Goal: Transaction & Acquisition: Download file/media

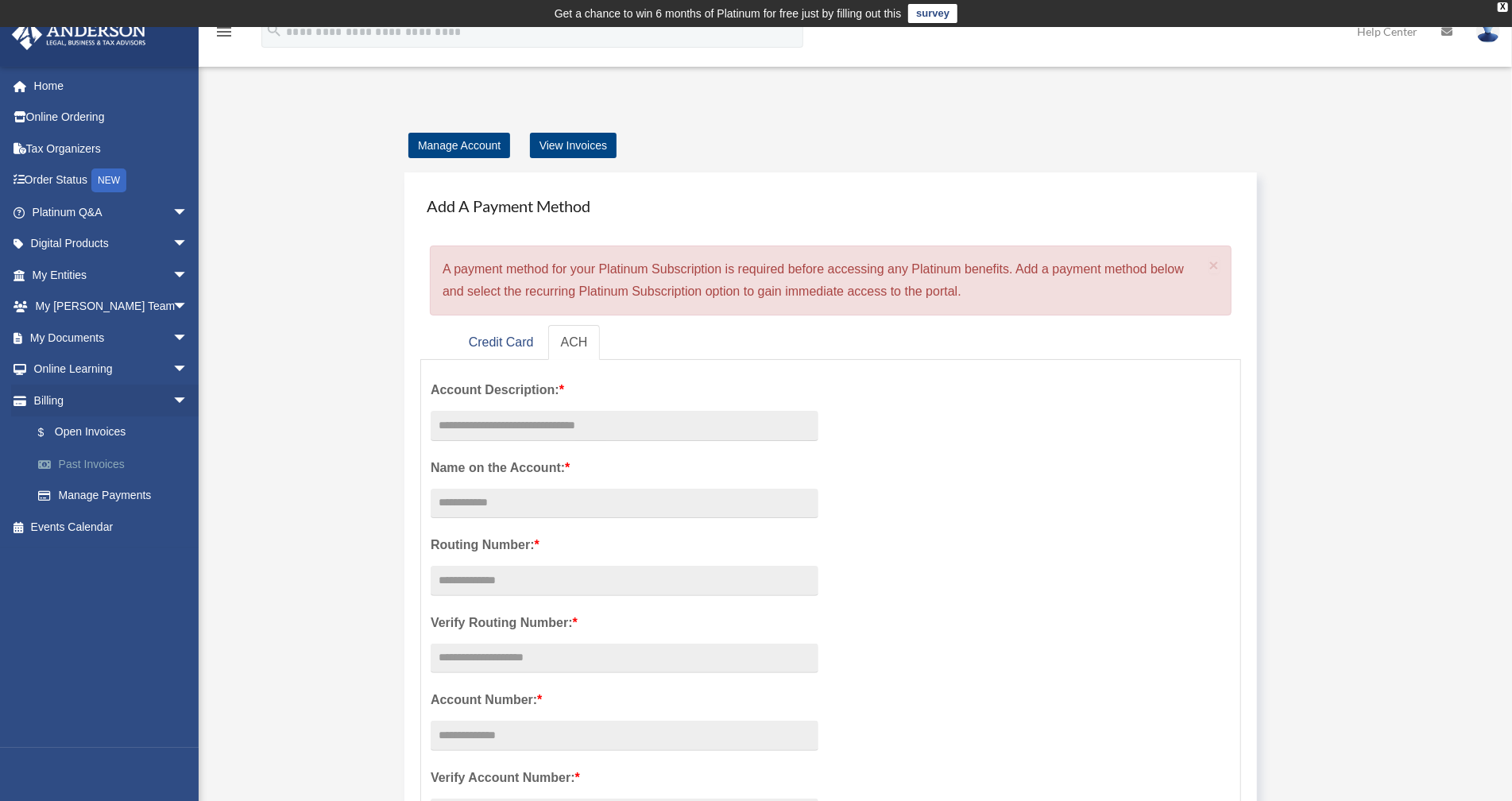
click at [68, 464] on link "Past Invoices" at bounding box center [117, 463] width 190 height 31
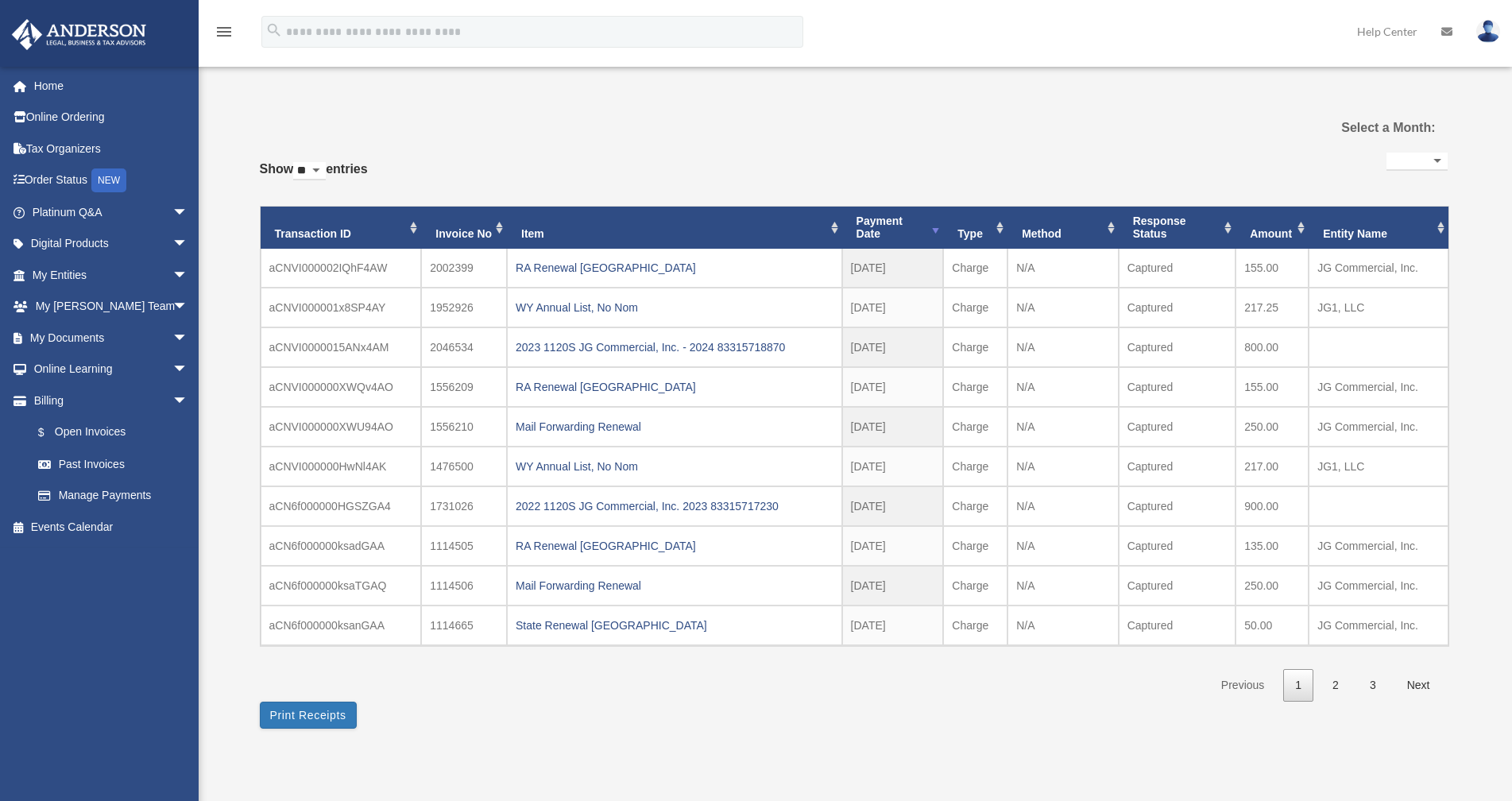
select select
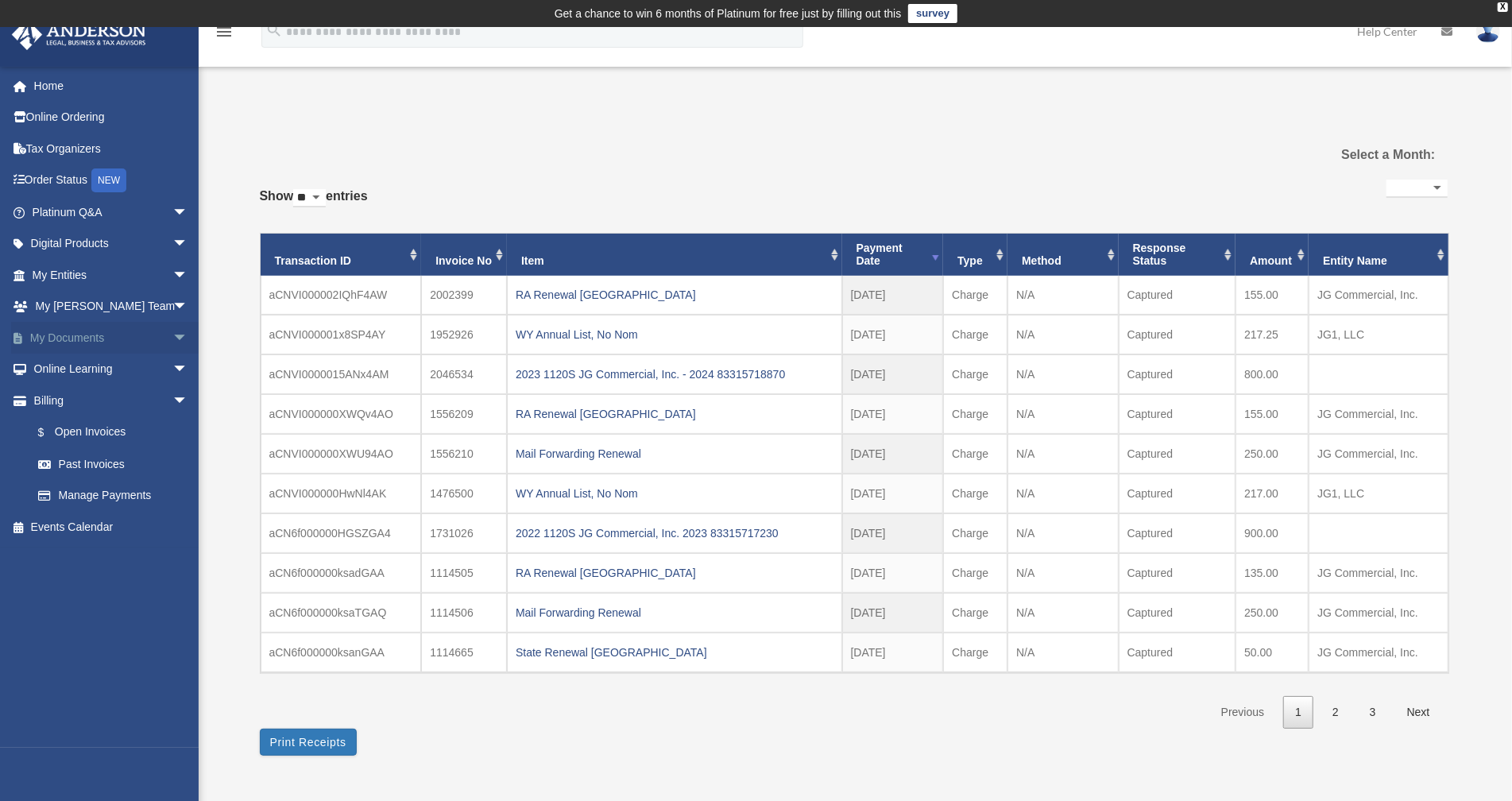
click at [61, 339] on link "My Documents arrow_drop_down" at bounding box center [112, 337] width 201 height 31
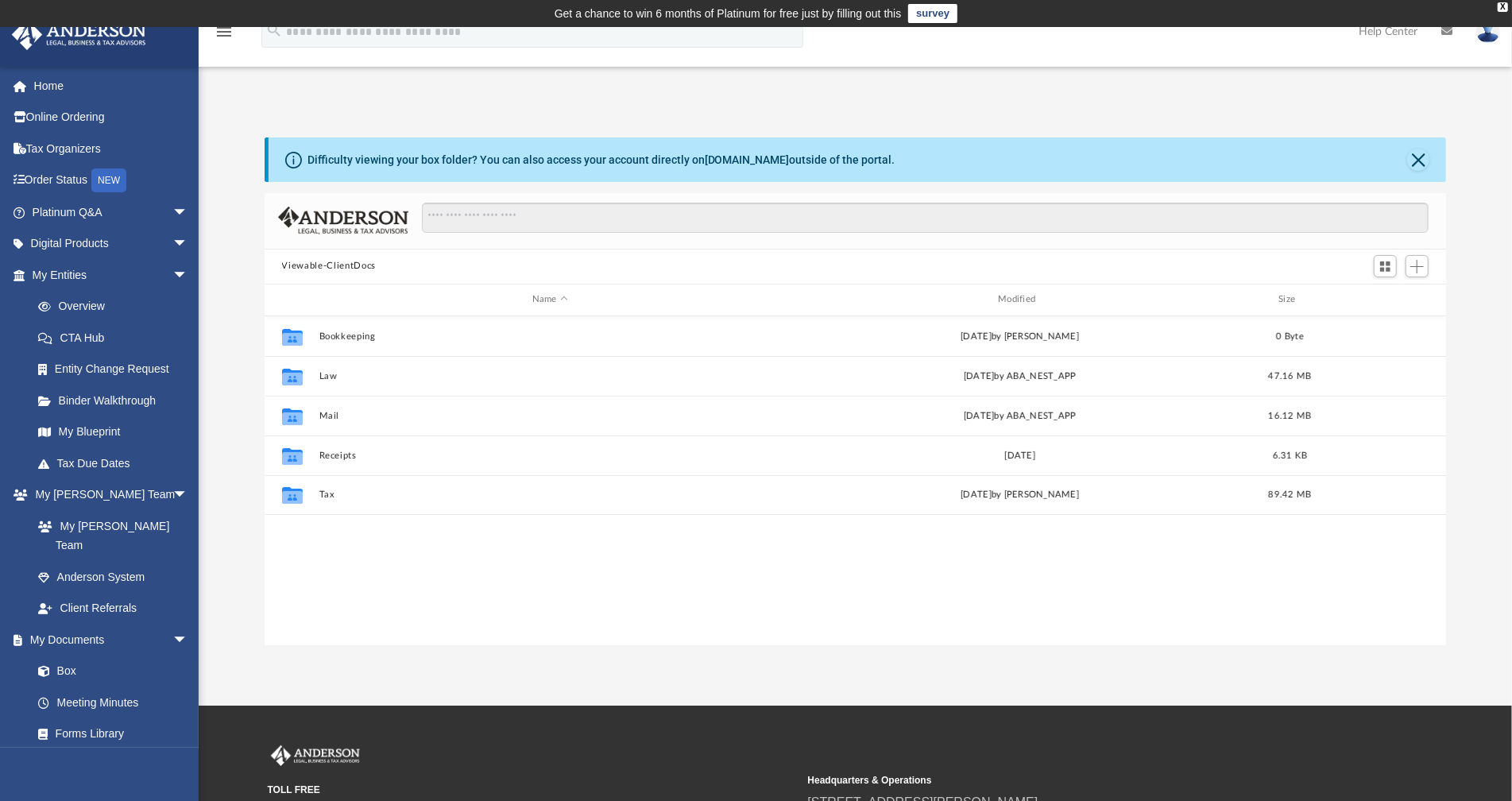
scroll to position [346, 1168]
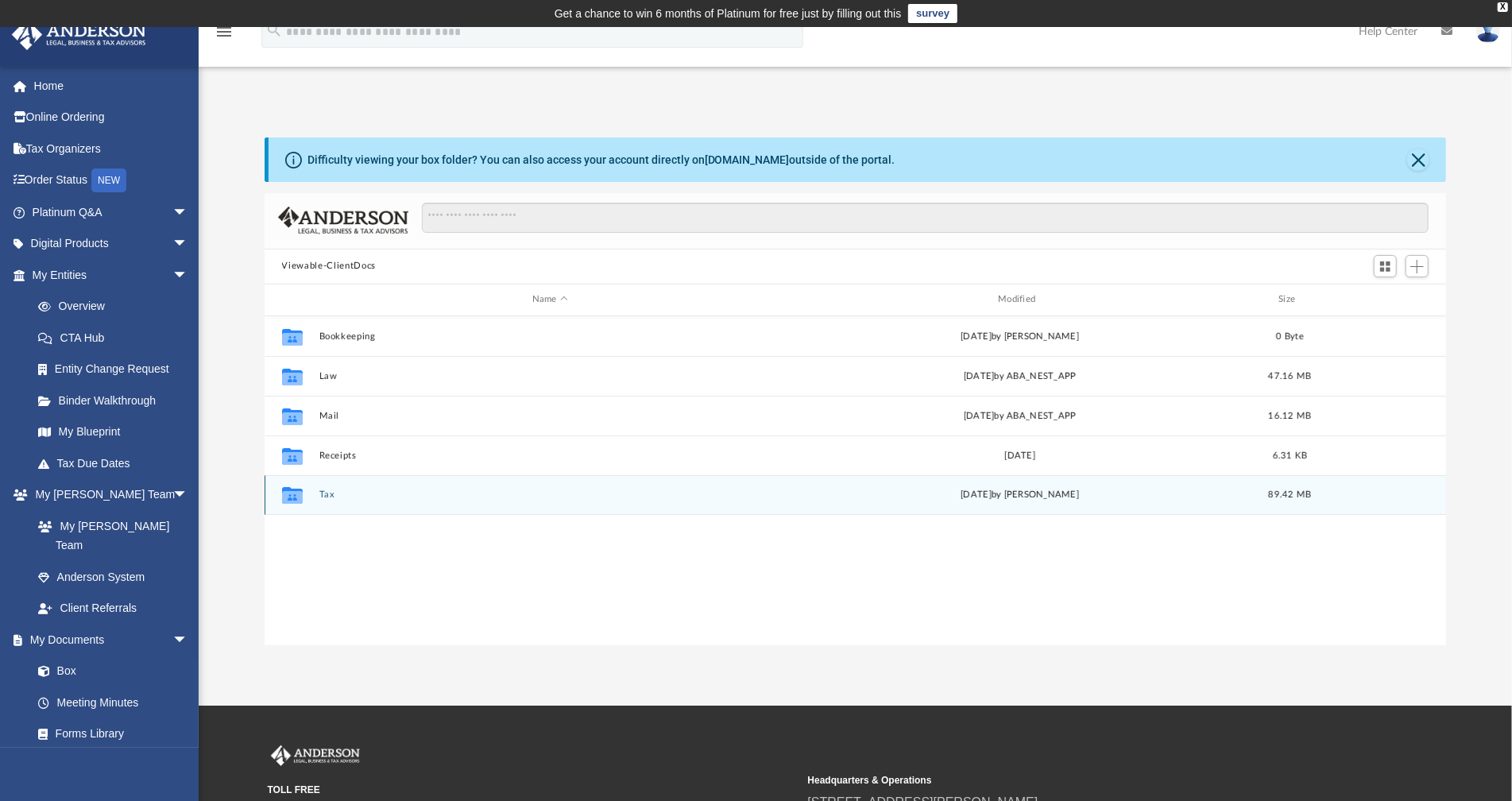
click at [325, 494] on button "Tax" at bounding box center [550, 494] width 462 height 10
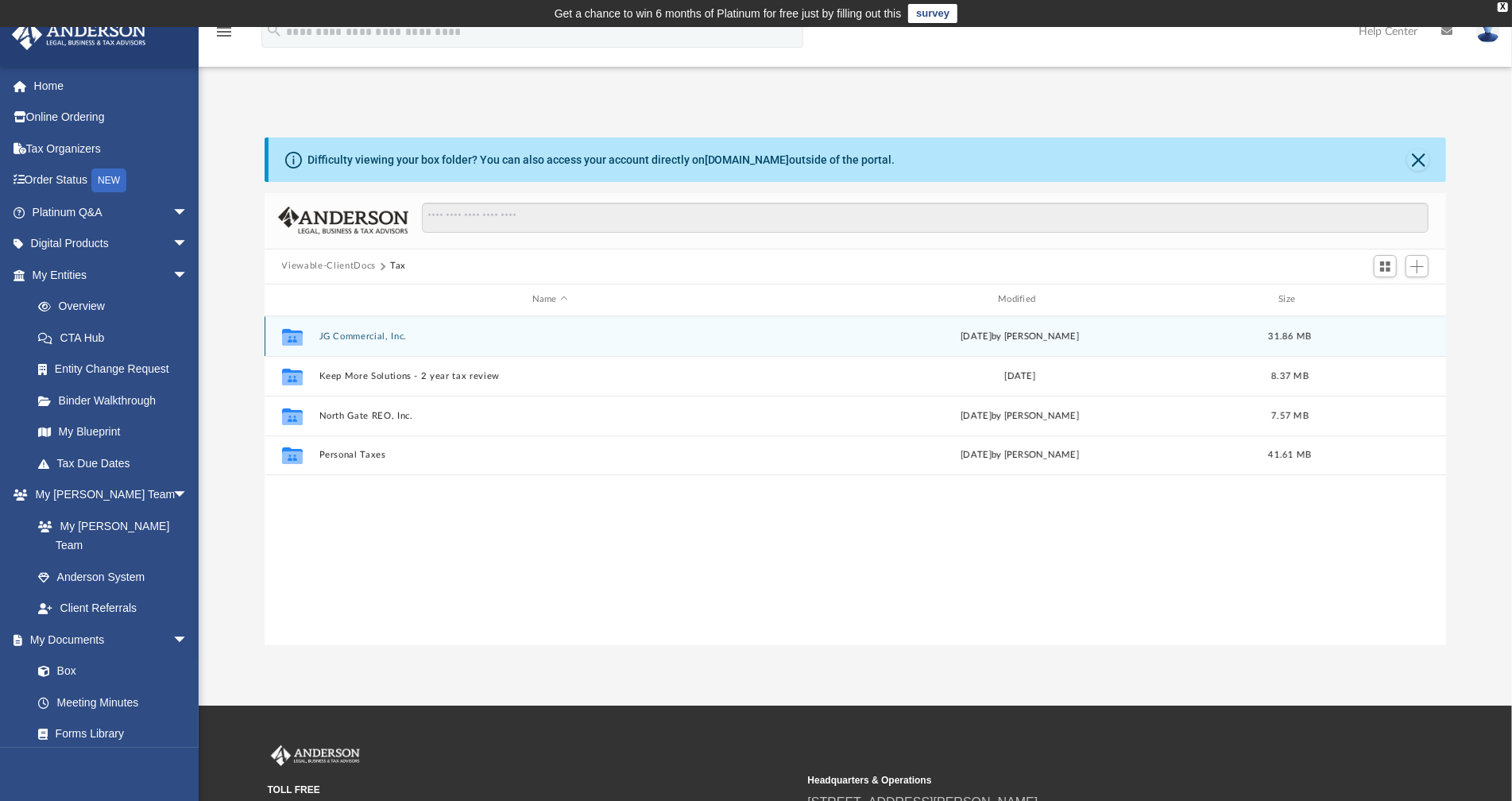
click at [348, 335] on button "JG Commercial, Inc." at bounding box center [550, 336] width 462 height 10
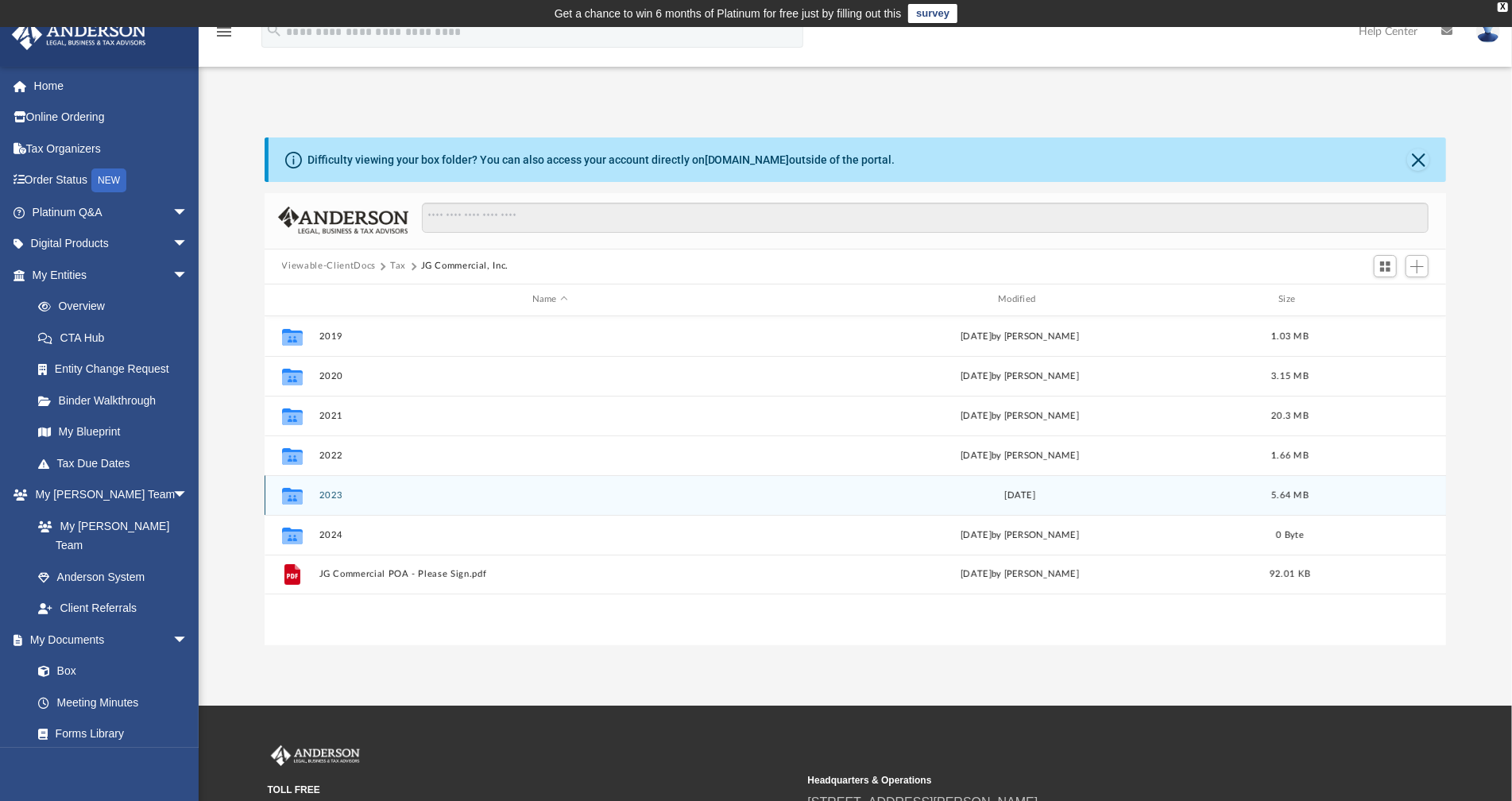
click at [330, 494] on button "2023" at bounding box center [550, 494] width 462 height 10
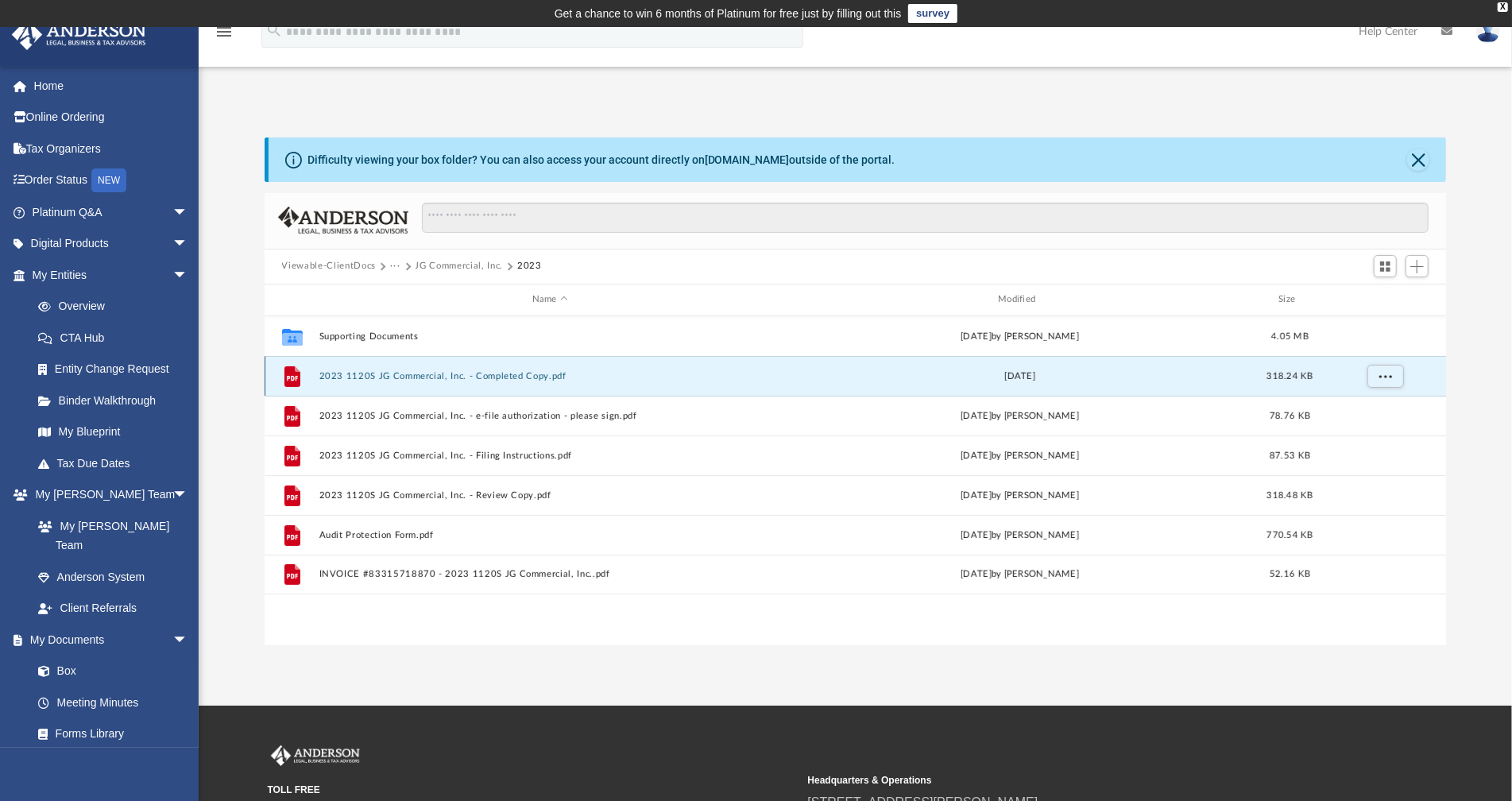
click at [376, 378] on button "2023 1120S JG Commercial, Inc. - Completed Copy.pdf" at bounding box center [550, 376] width 462 height 10
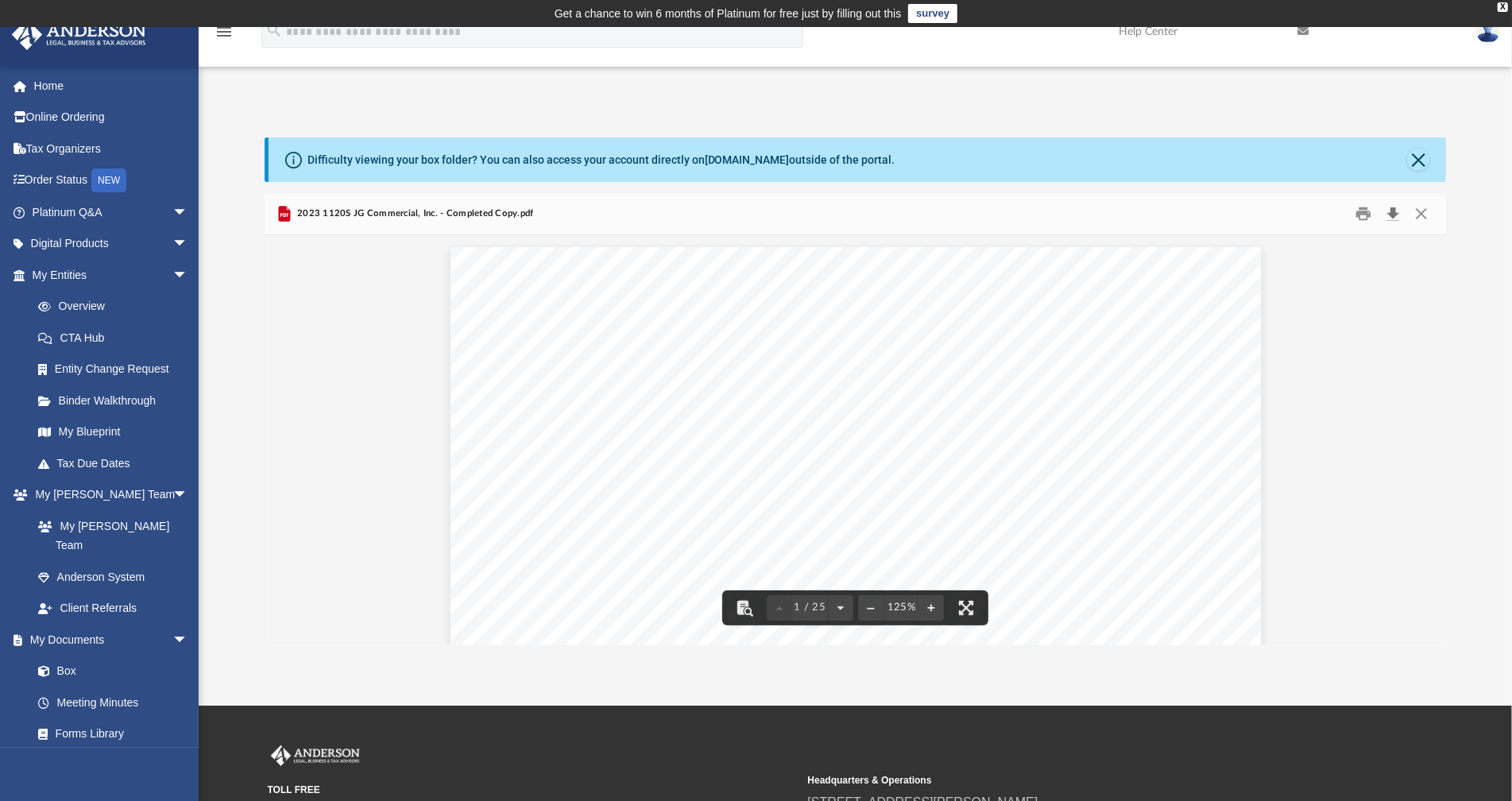
click at [1392, 212] on button "Download" at bounding box center [1392, 214] width 28 height 25
